Goal: Information Seeking & Learning: Learn about a topic

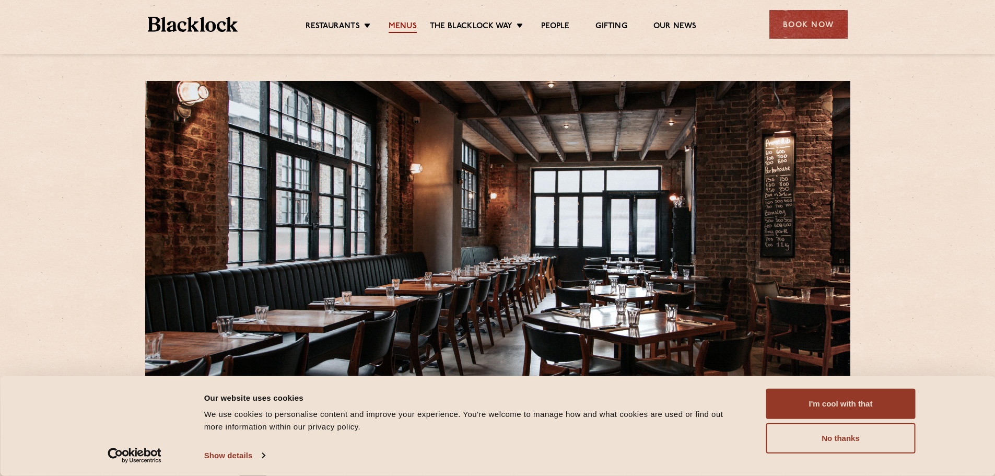
click at [392, 27] on link "Menus" at bounding box center [403, 26] width 28 height 11
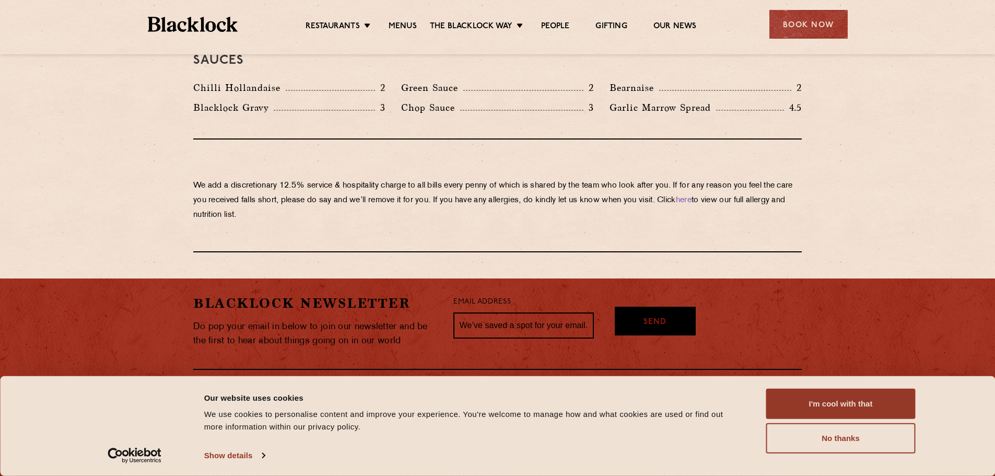
scroll to position [1463, 0]
